Goal: Task Accomplishment & Management: Complete application form

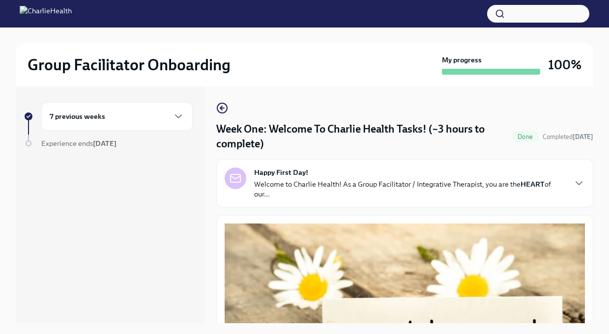
click at [163, 120] on div "7 previous weeks" at bounding box center [117, 117] width 135 height 12
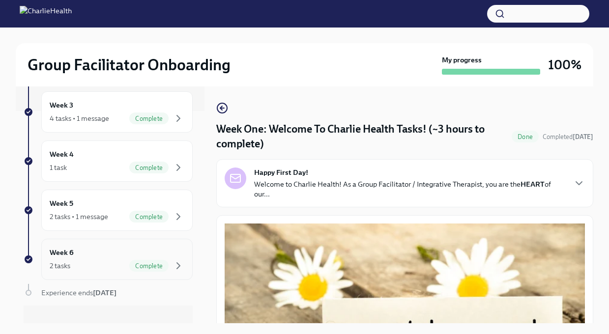
scroll to position [226, 0]
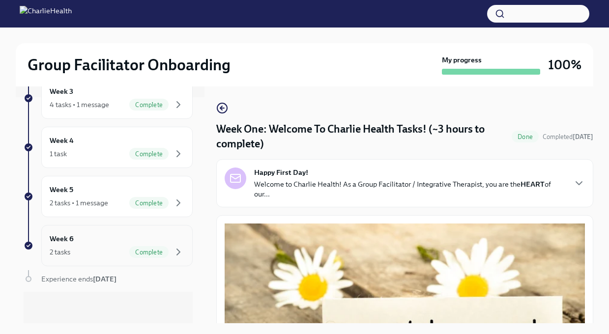
click at [114, 233] on div "Week 6 2 tasks Complete" at bounding box center [116, 245] width 151 height 41
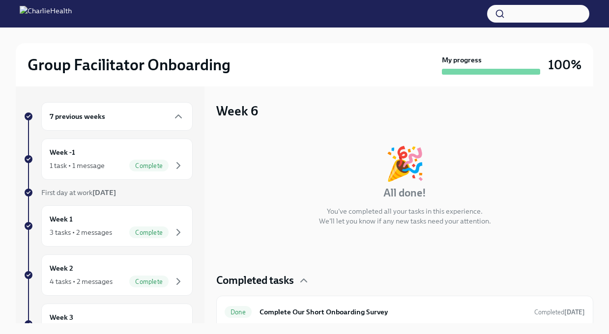
click at [114, 211] on div "Week 1 3 tasks • 2 messages Complete" at bounding box center [116, 226] width 151 height 41
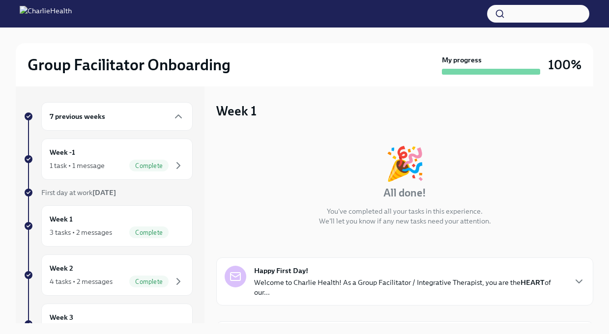
scroll to position [226, 0]
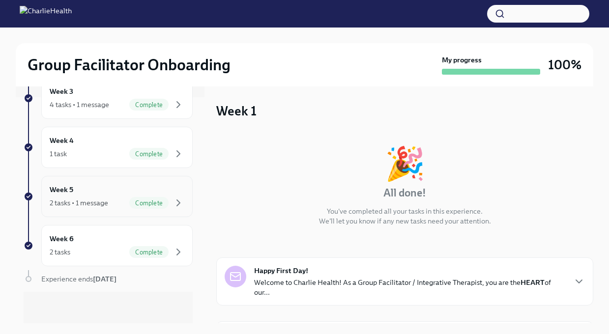
click at [110, 205] on div "2 tasks • 1 message Complete" at bounding box center [117, 203] width 135 height 12
click at [126, 205] on div "2 tasks • 1 message Complete" at bounding box center [117, 203] width 135 height 12
click at [102, 196] on div "Week 5 2 tasks • 1 message Complete" at bounding box center [117, 196] width 135 height 25
click at [104, 242] on div "Week 6 2 tasks Complete" at bounding box center [117, 246] width 135 height 25
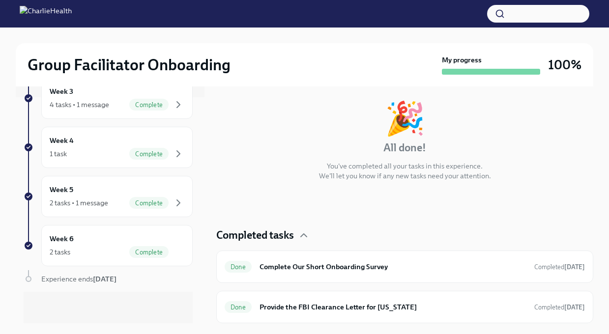
scroll to position [4, 0]
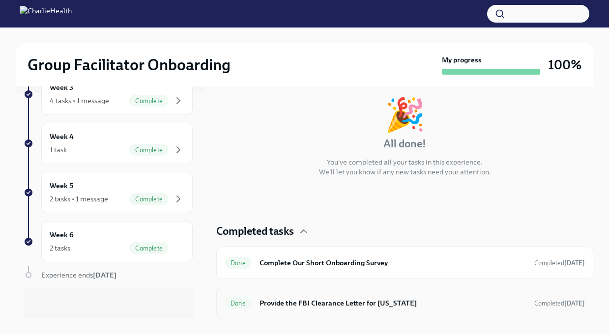
click at [263, 297] on div "Done Provide the FBI Clearance Letter for [US_STATE] Completed [DATE]" at bounding box center [405, 304] width 360 height 16
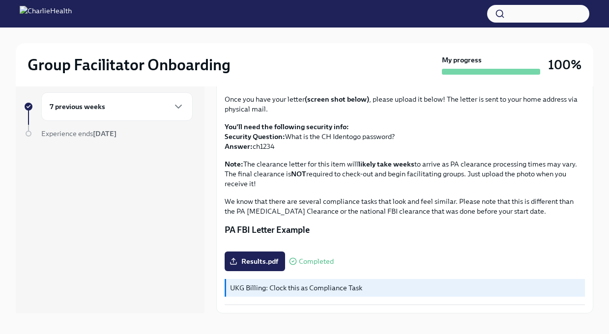
scroll to position [11, 0]
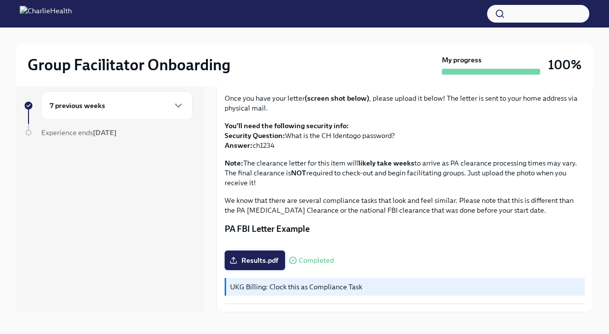
click at [264, 266] on label "Results.pdf" at bounding box center [255, 261] width 60 height 20
click at [0, 0] on input "Results.pdf" at bounding box center [0, 0] width 0 height 0
click at [313, 261] on span "Completed" at bounding box center [316, 260] width 35 height 7
click at [245, 291] on p "UKG Billing: Clock this as Compliance Task" at bounding box center [405, 287] width 351 height 10
